Goal: Browse casually: Explore the website without a specific task or goal

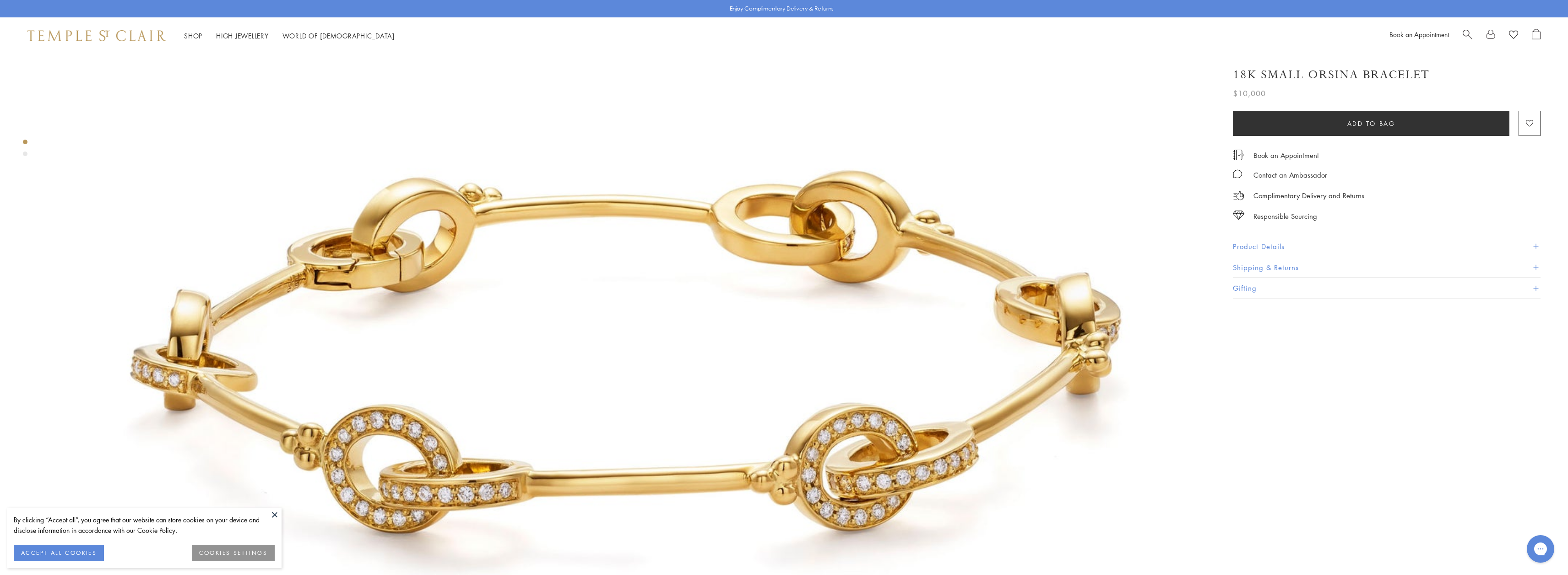
scroll to position [275, 0]
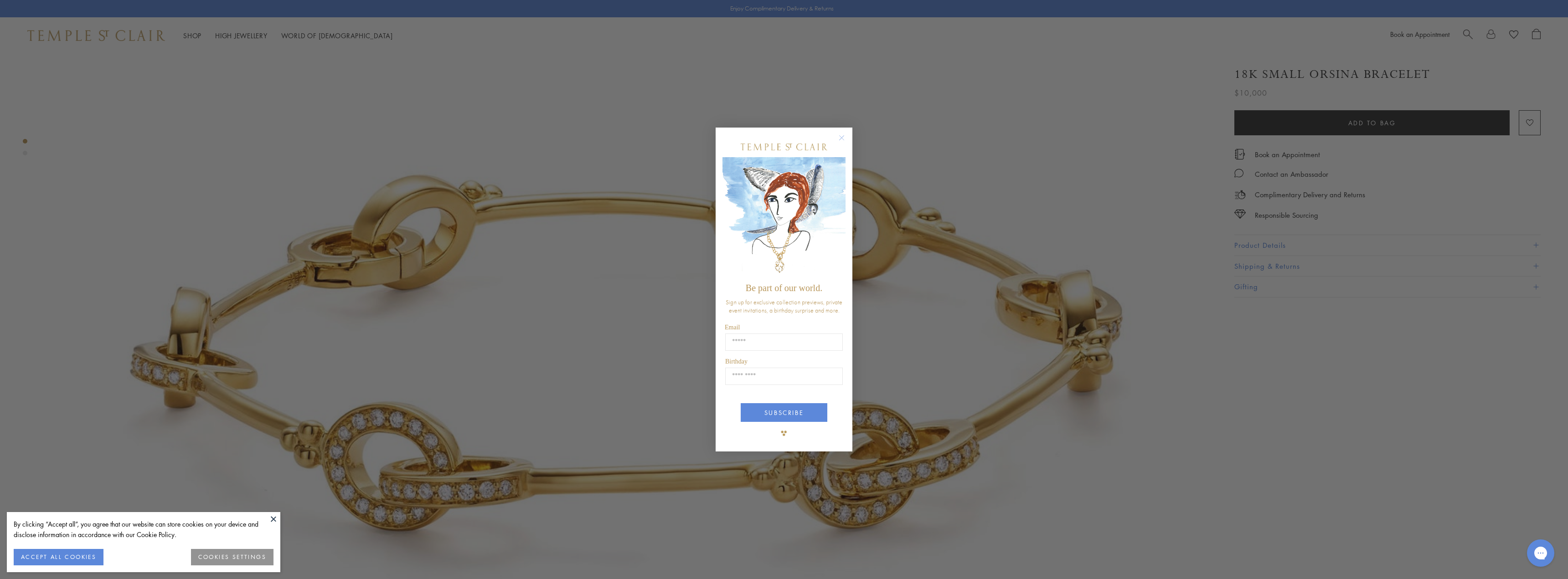
click at [842, 138] on circle "Close dialog" at bounding box center [842, 137] width 11 height 11
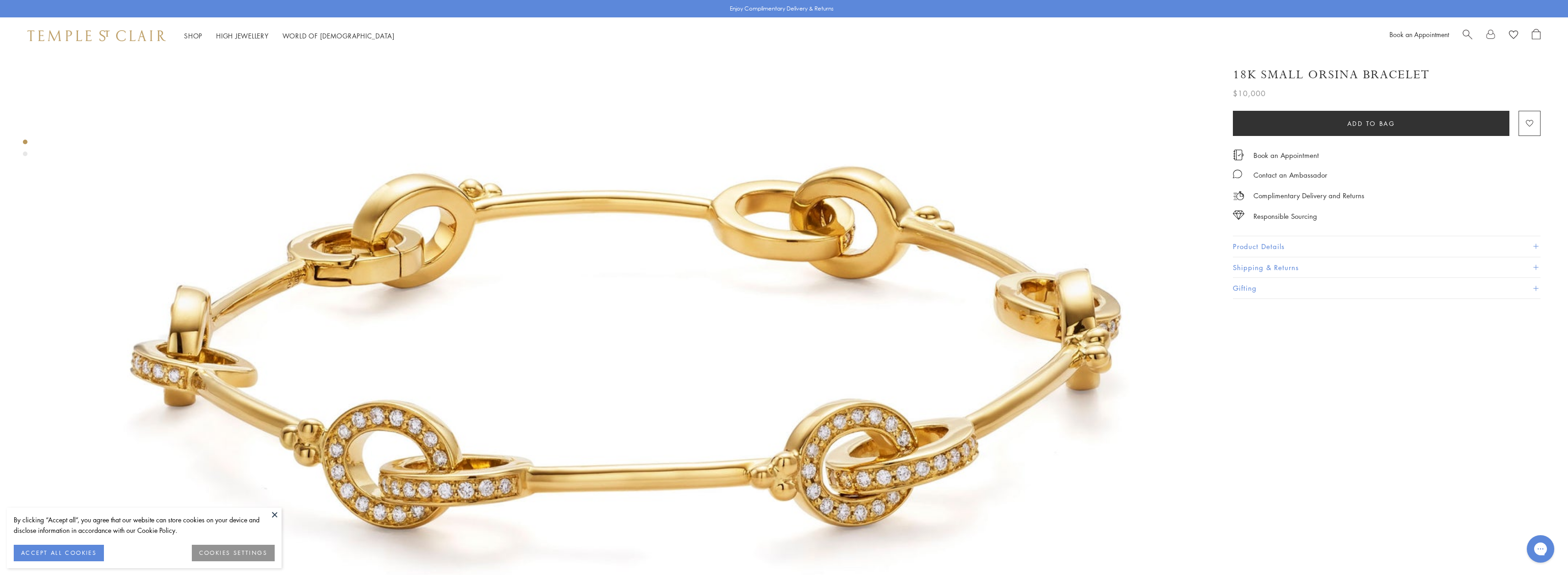
click at [34, 553] on button "ACCEPT ALL COOKIES" at bounding box center [59, 553] width 90 height 17
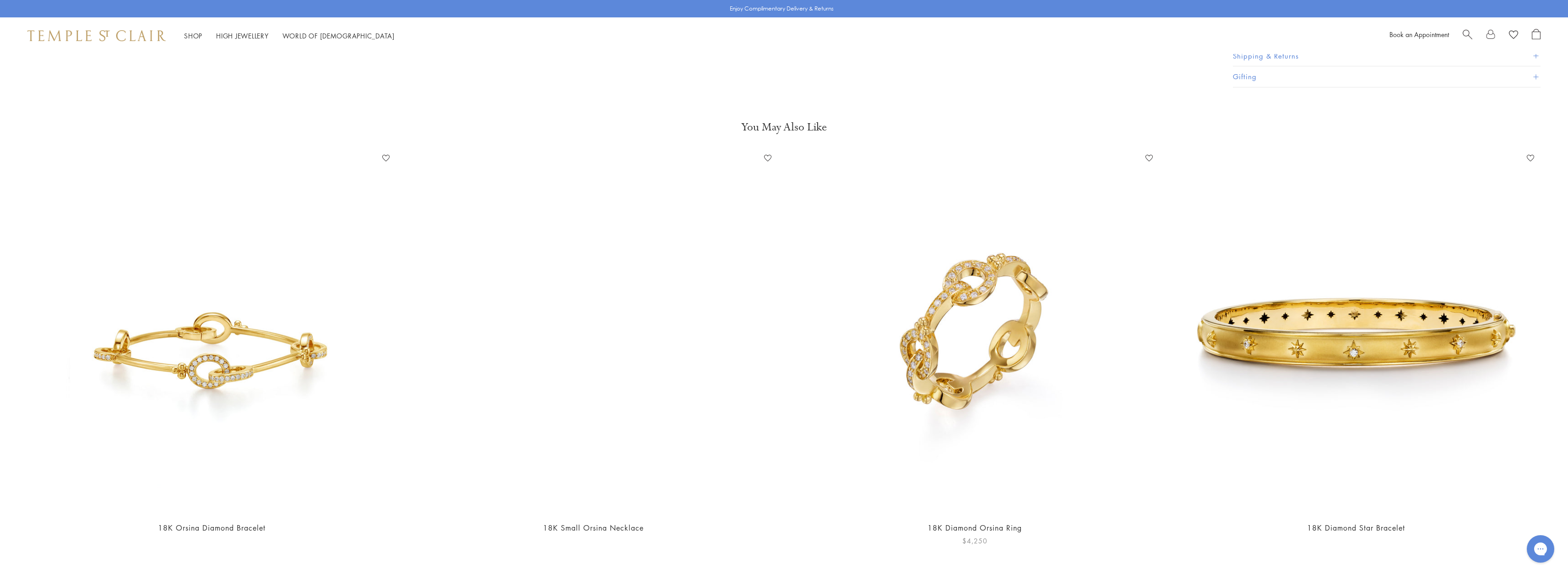
scroll to position [2335, 0]
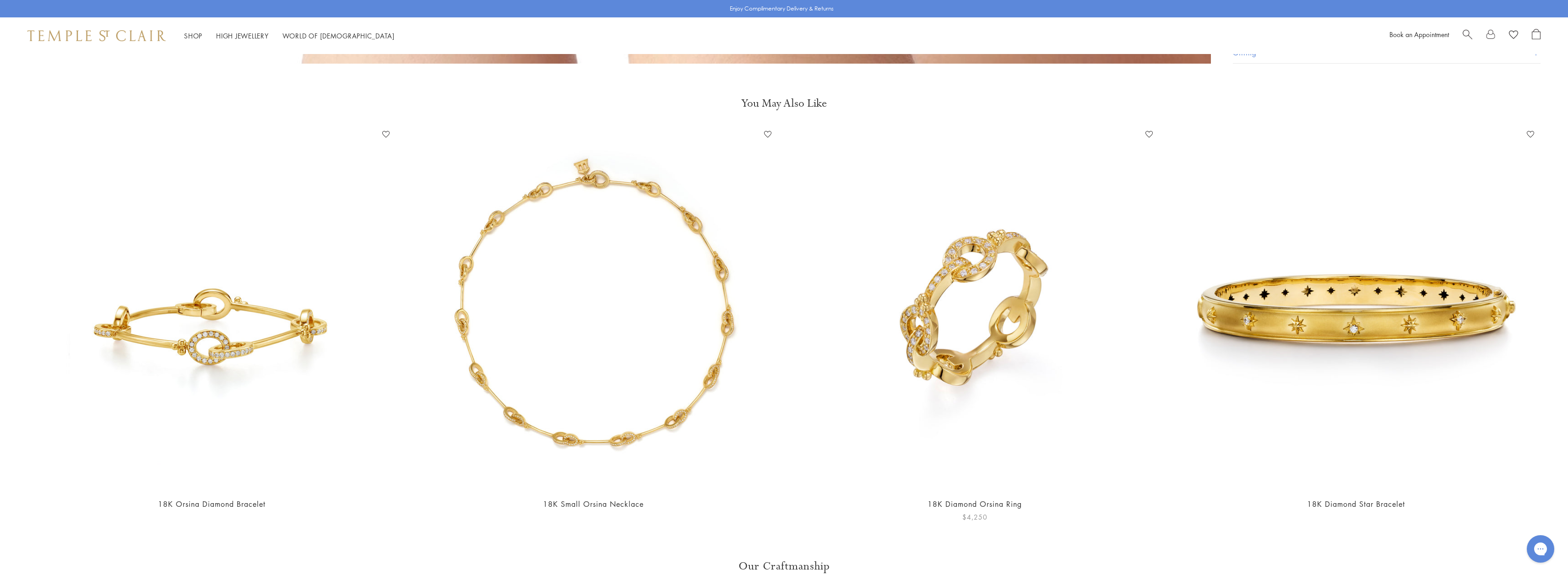
click at [962, 347] on img at bounding box center [975, 308] width 363 height 363
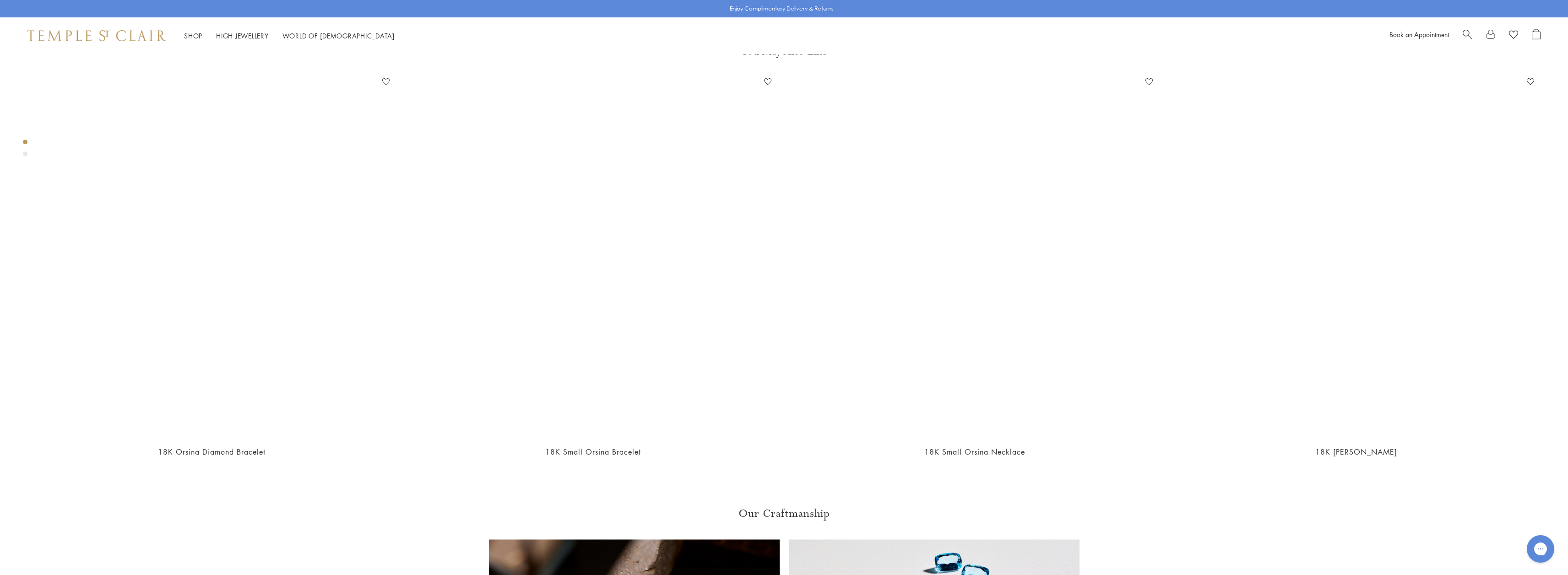
scroll to position [1428, 0]
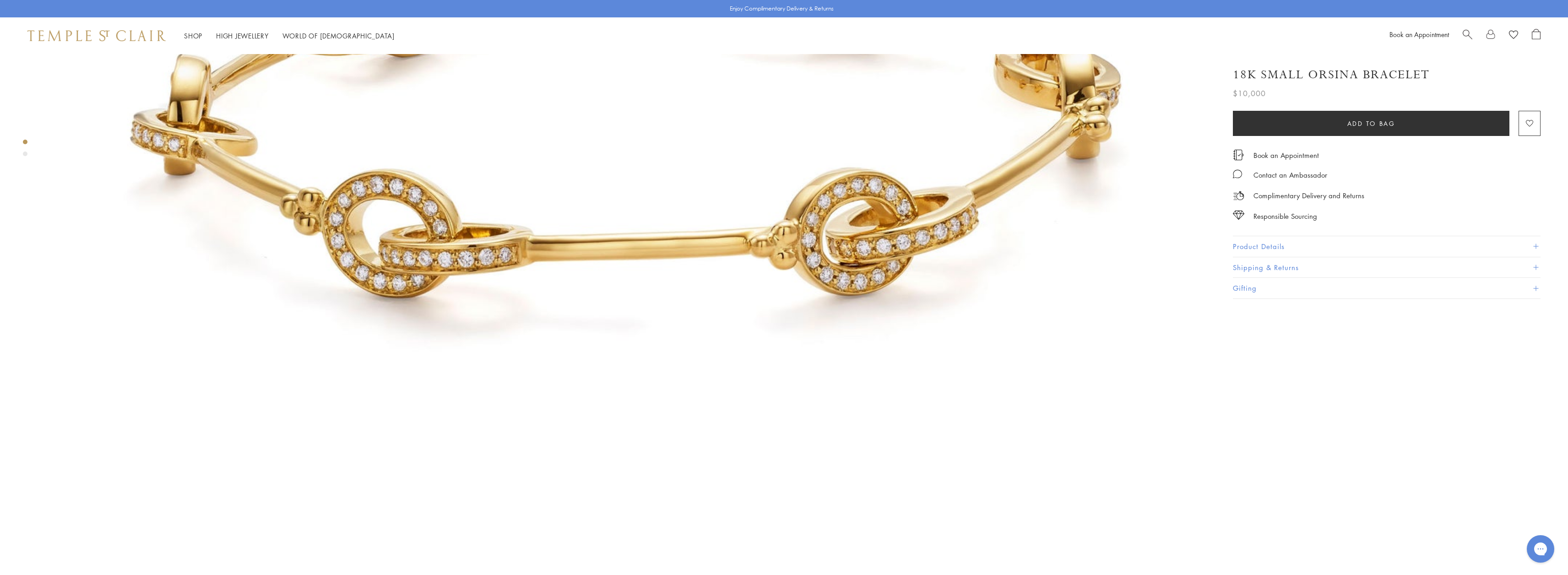
scroll to position [275, 0]
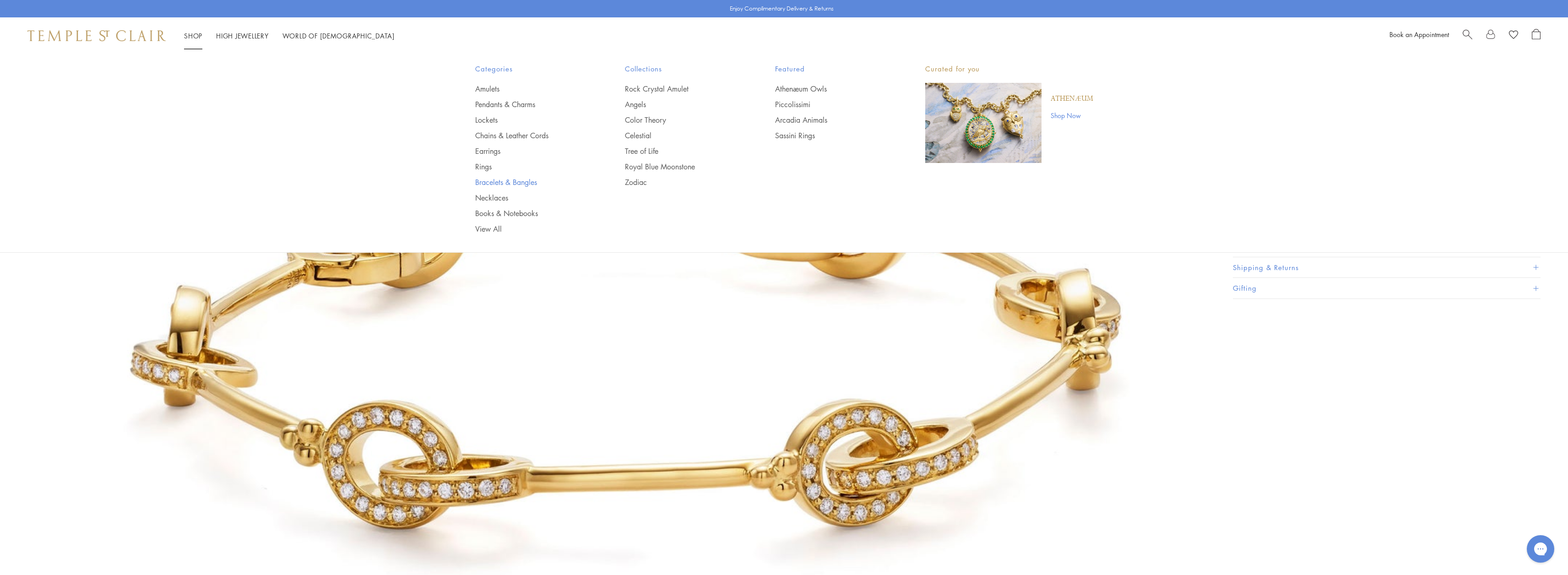
click at [491, 180] on link "Bracelets & Bangles" at bounding box center [532, 182] width 114 height 10
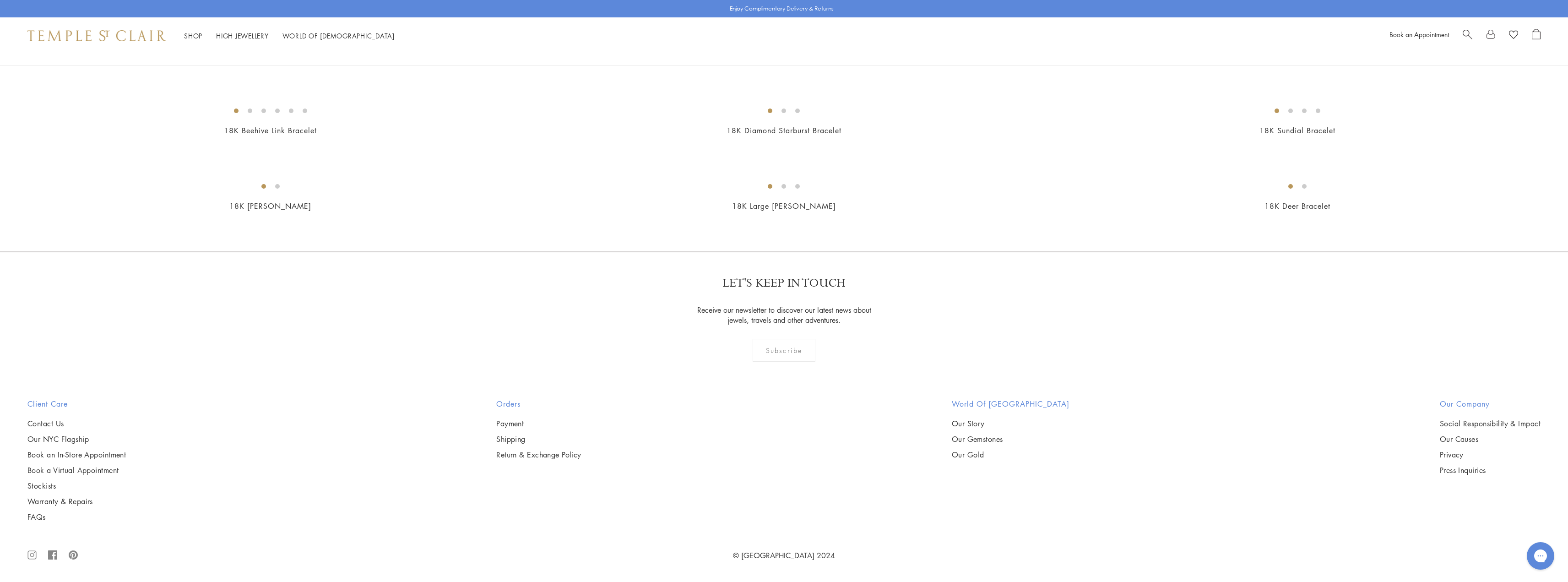
scroll to position [6856, 0]
click at [0, 0] on img at bounding box center [0, 0] width 0 height 0
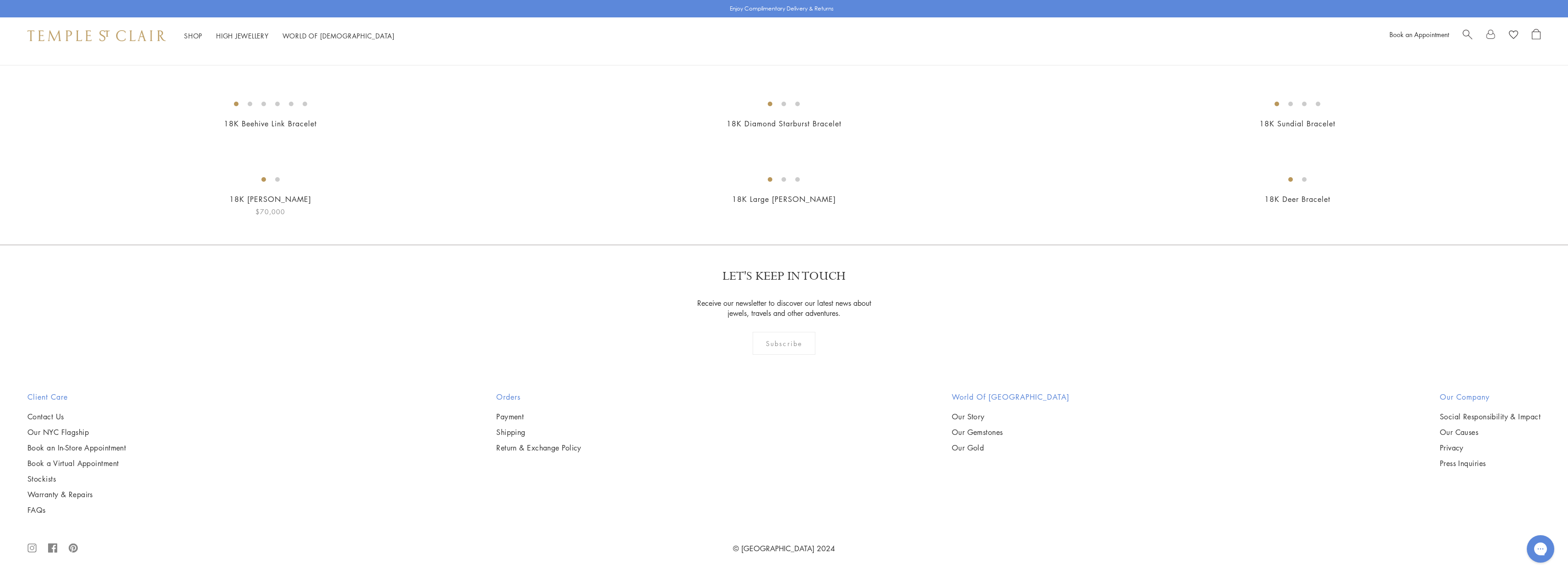
click at [0, 0] on img at bounding box center [0, 0] width 0 height 0
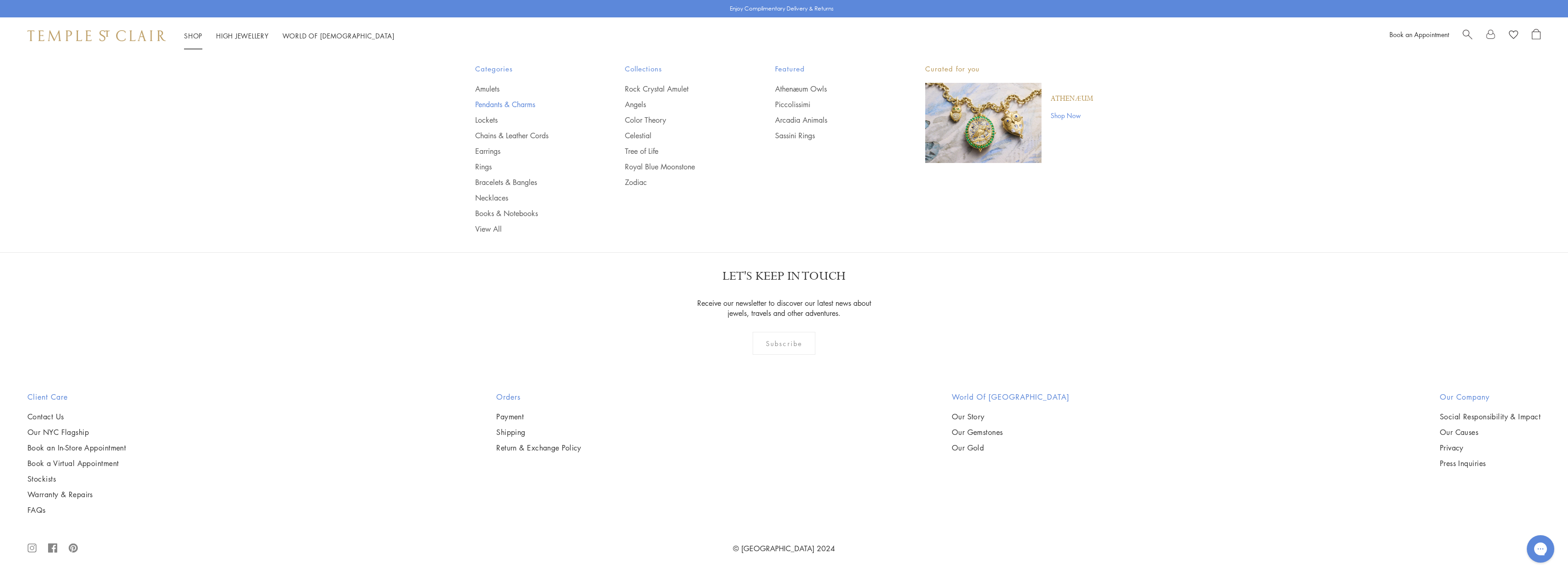
click at [497, 103] on link "Pendants & Charms" at bounding box center [532, 104] width 114 height 10
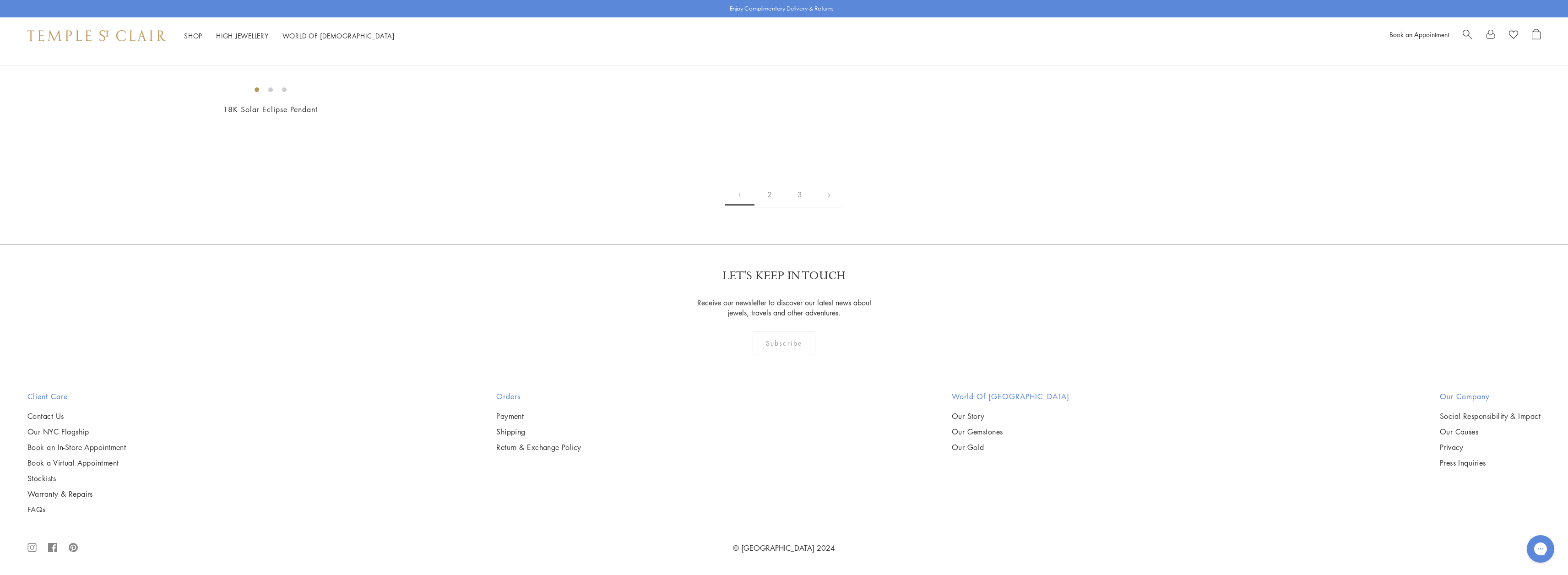
scroll to position [7966, 0]
click at [0, 0] on img at bounding box center [0, 0] width 0 height 0
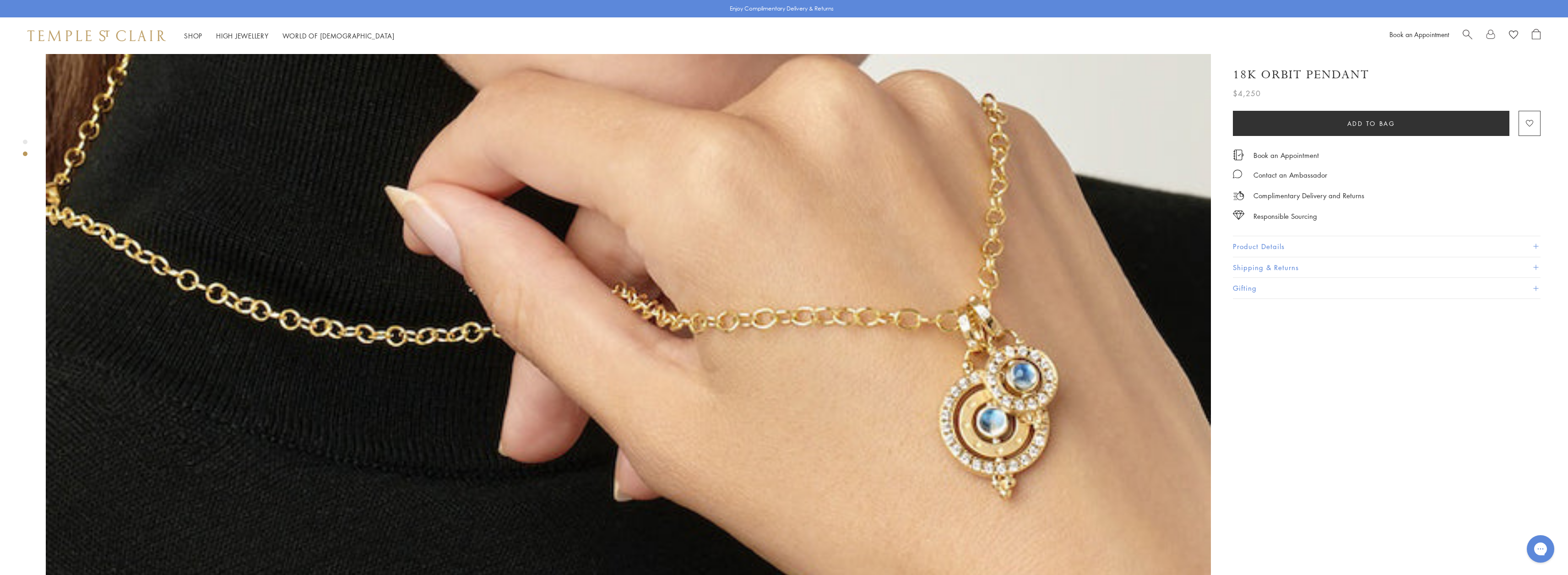
scroll to position [1648, 0]
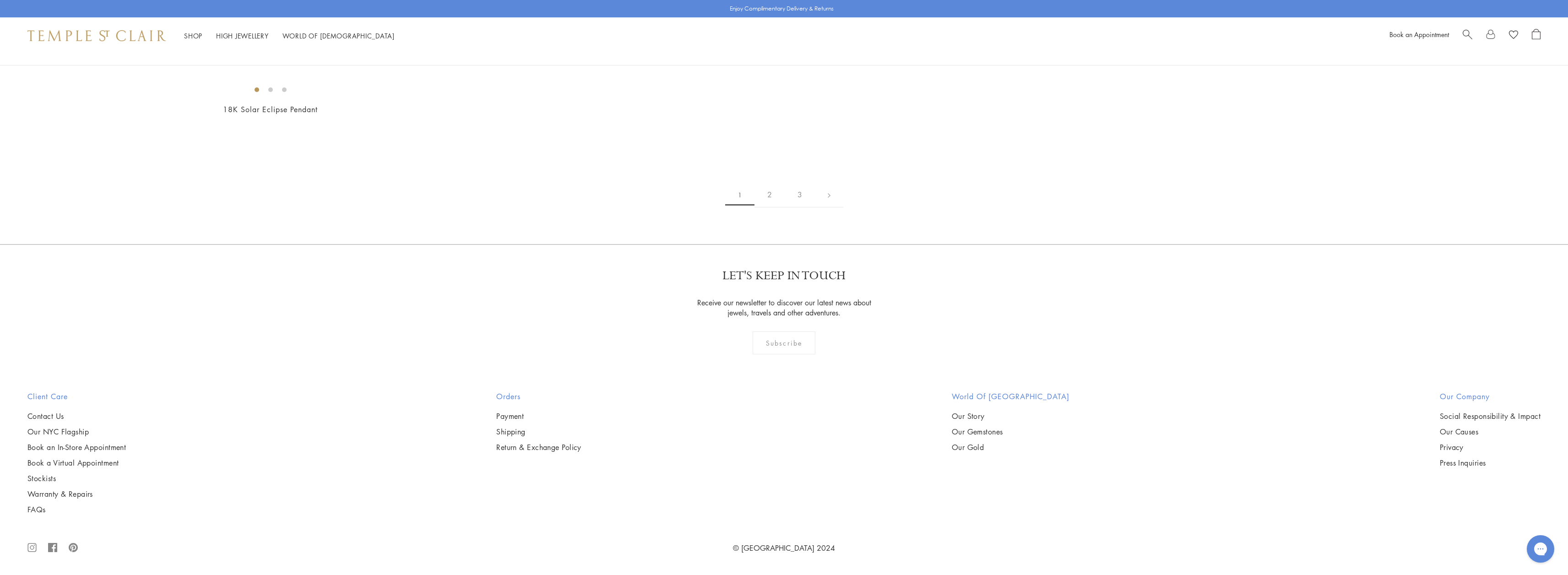
scroll to position [9065, 0]
click at [0, 0] on img at bounding box center [0, 0] width 0 height 0
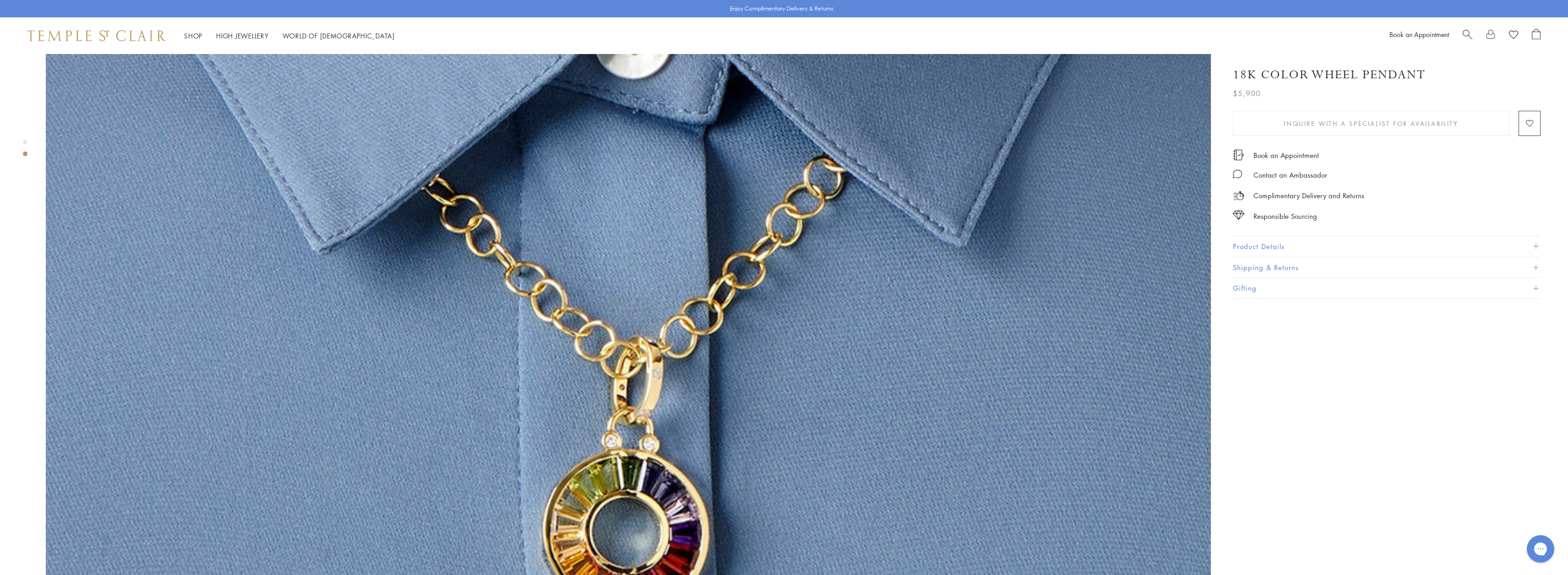
scroll to position [1648, 0]
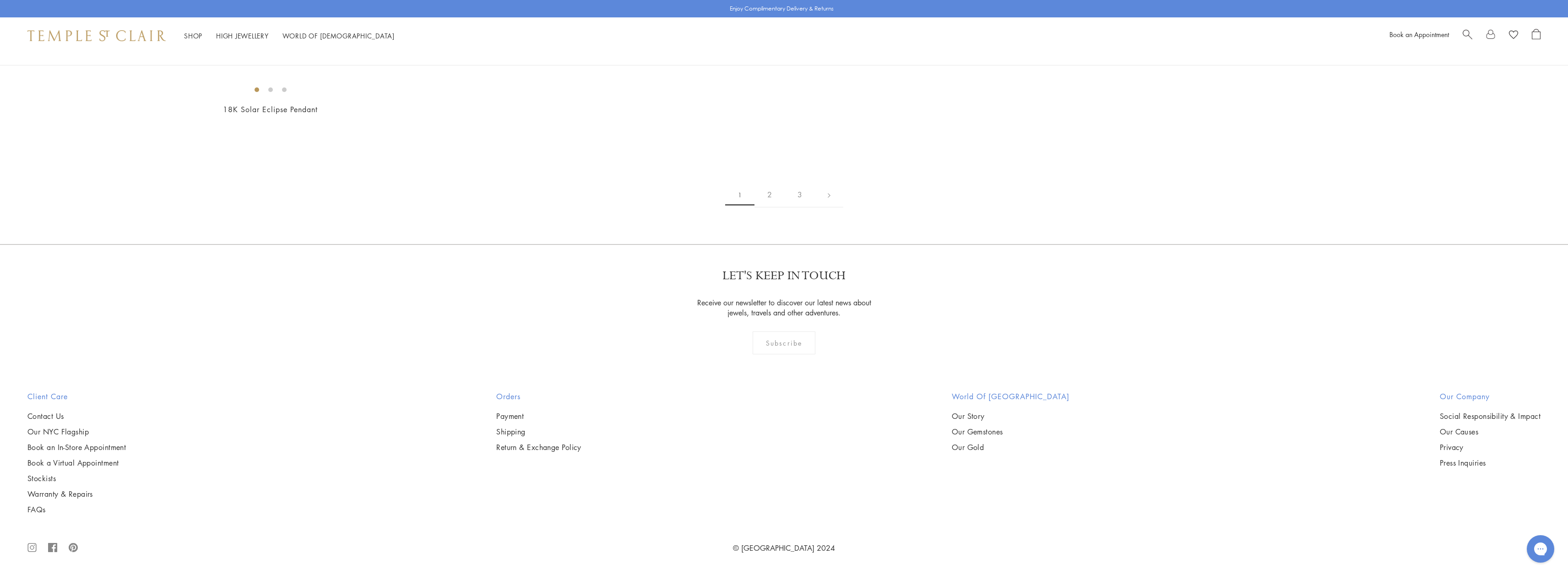
scroll to position [11537, 0]
